Goal: Book appointment/travel/reservation

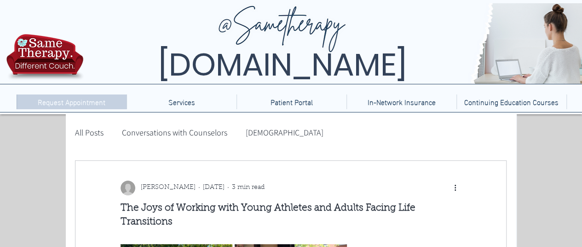
click at [69, 101] on p "Request Appointment" at bounding box center [71, 101] width 77 height 15
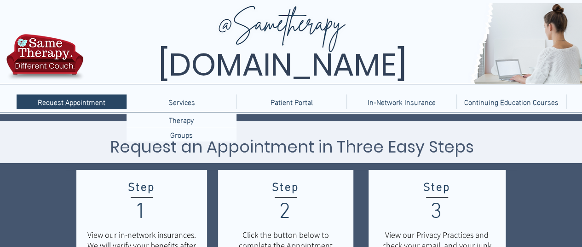
click at [296, 22] on img at bounding box center [363, 43] width 555 height 80
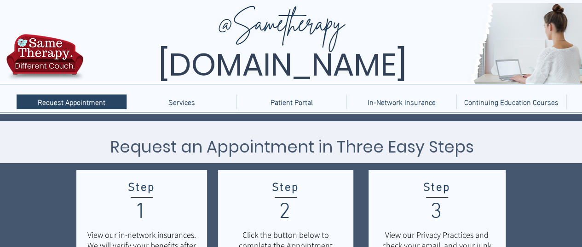
click at [48, 52] on img at bounding box center [45, 60] width 82 height 54
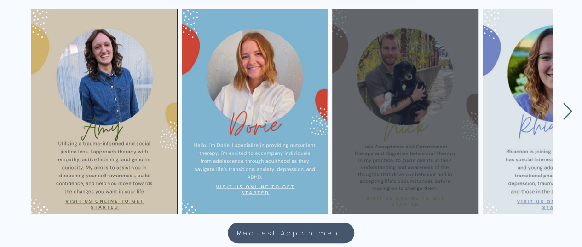
scroll to position [460, 0]
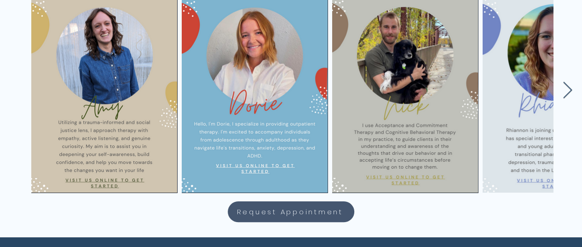
click at [558, 95] on div "main content" at bounding box center [289, 88] width 582 height 204
click at [565, 93] on icon "Next Item" at bounding box center [567, 90] width 11 height 18
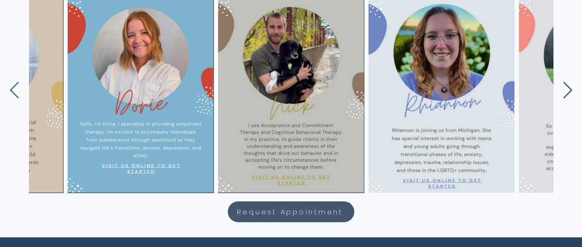
click at [565, 89] on icon "Next Item" at bounding box center [567, 90] width 11 height 18
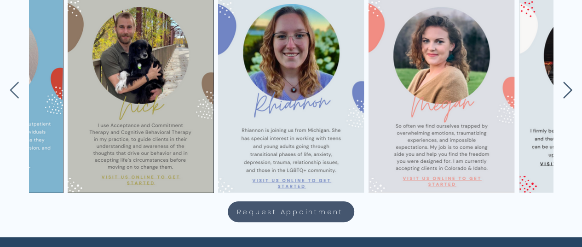
click at [565, 89] on icon "Next Item" at bounding box center [567, 90] width 11 height 18
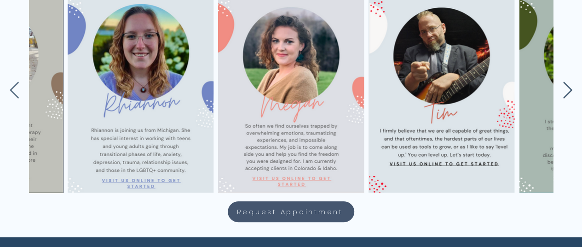
click at [565, 89] on icon "Next Item" at bounding box center [567, 90] width 11 height 18
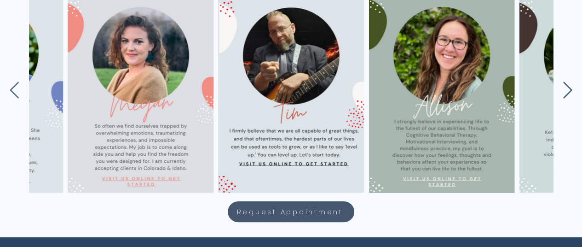
click at [565, 89] on icon "Next Item" at bounding box center [567, 90] width 11 height 18
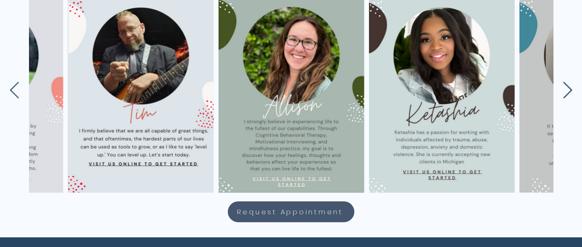
click at [565, 89] on icon "Next Item" at bounding box center [567, 90] width 11 height 18
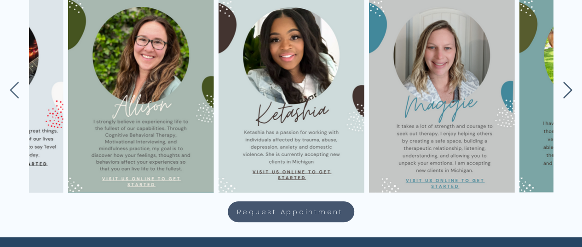
click at [565, 89] on icon "Next Item" at bounding box center [567, 90] width 11 height 18
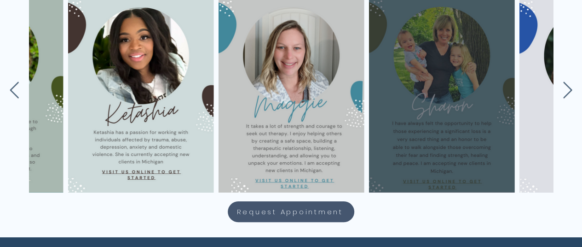
scroll to position [0, 1016]
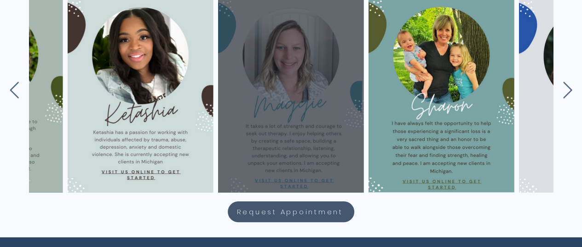
click at [282, 135] on div "main content" at bounding box center [291, 90] width 118 height 177
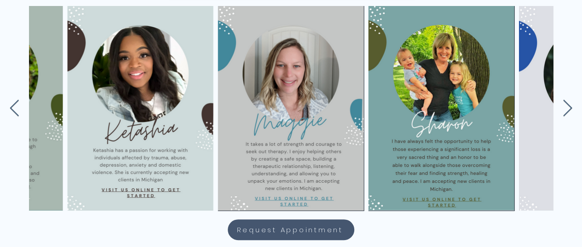
scroll to position [322, 0]
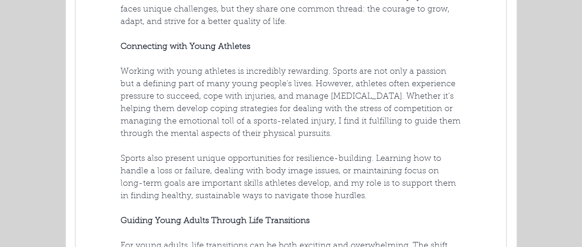
scroll to position [414, 0]
